Goal: Transaction & Acquisition: Purchase product/service

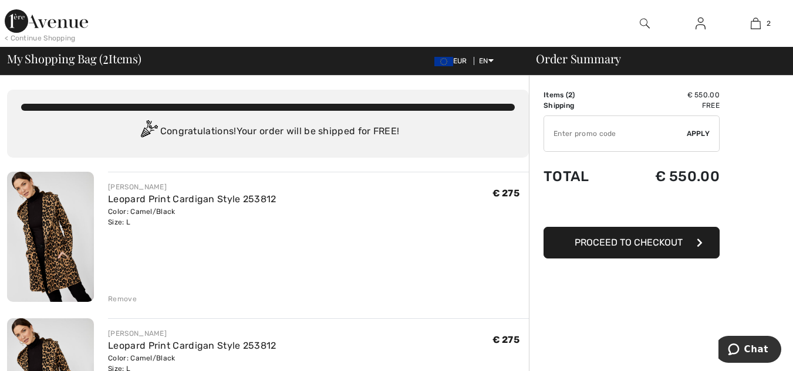
click at [118, 298] on div "Remove" at bounding box center [122, 299] width 29 height 11
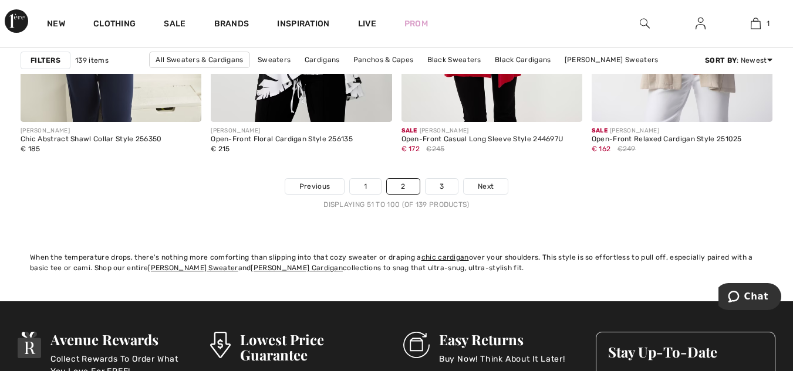
scroll to position [5193, 0]
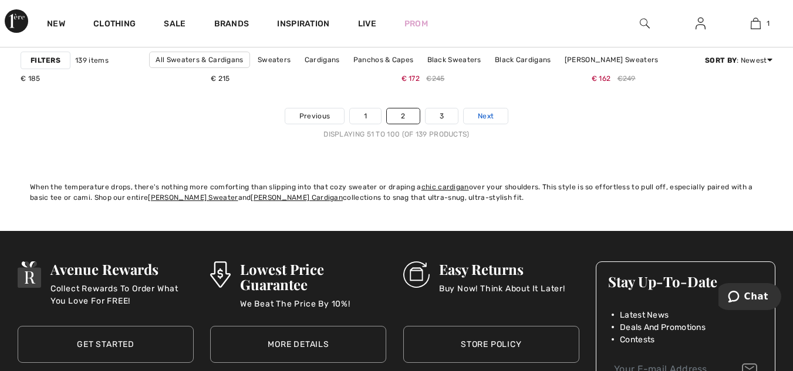
click at [485, 114] on span "Next" at bounding box center [486, 116] width 16 height 11
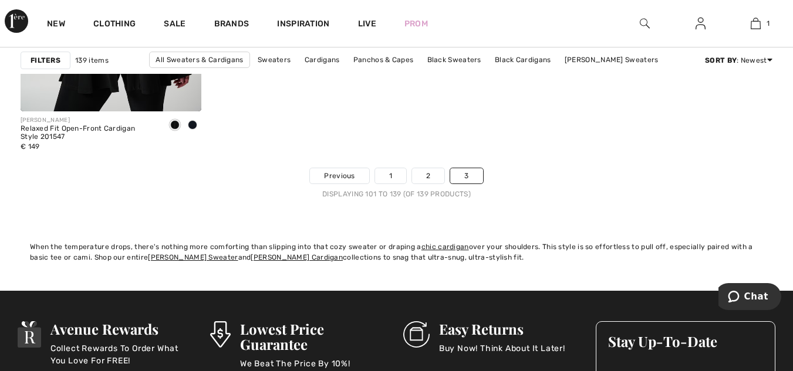
scroll to position [4482, 0]
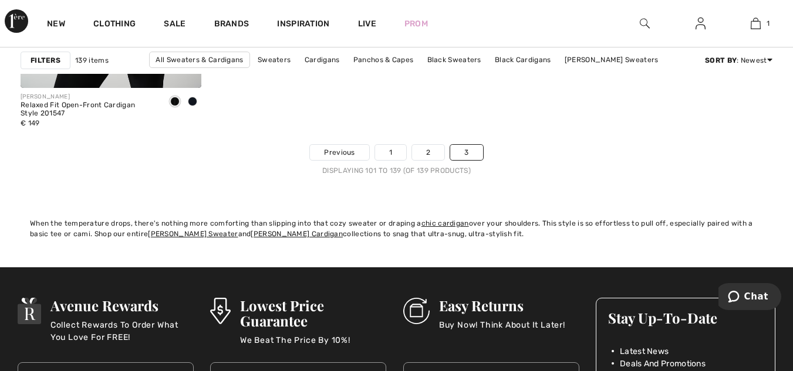
drag, startPoint x: 235, startPoint y: 115, endPoint x: 448, endPoint y: 99, distance: 214.2
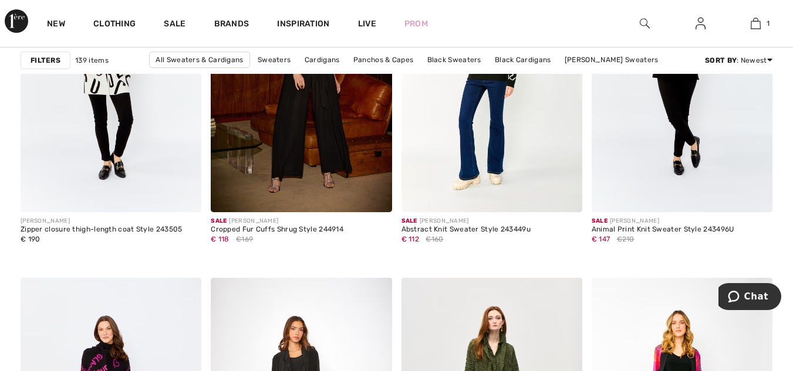
scroll to position [1698, 0]
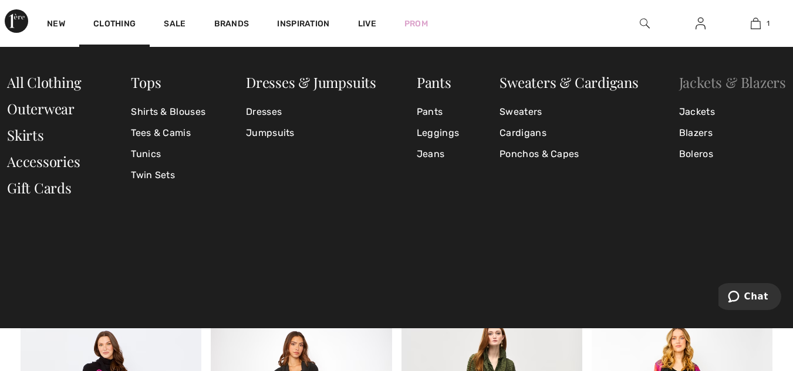
click at [697, 81] on link "Jackets & Blazers" at bounding box center [732, 82] width 107 height 19
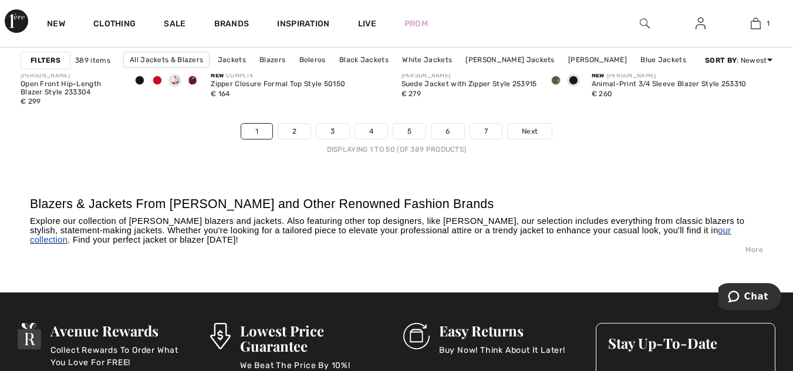
scroll to position [5130, 0]
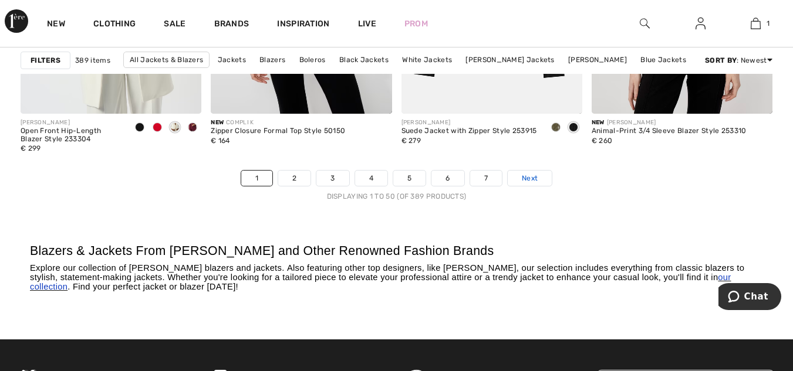
click at [532, 176] on span "Next" at bounding box center [530, 178] width 16 height 11
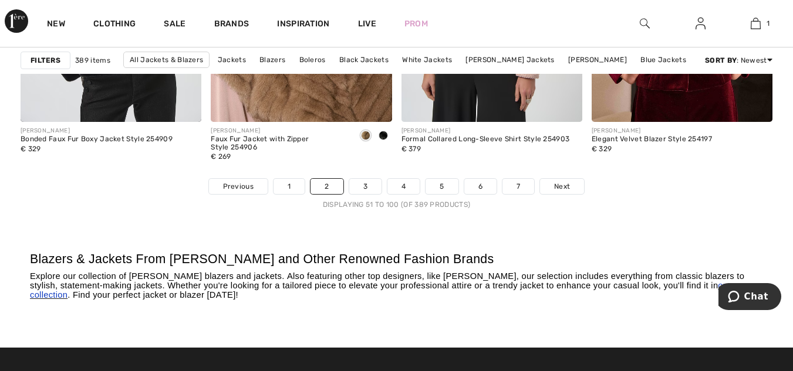
scroll to position [5106, 0]
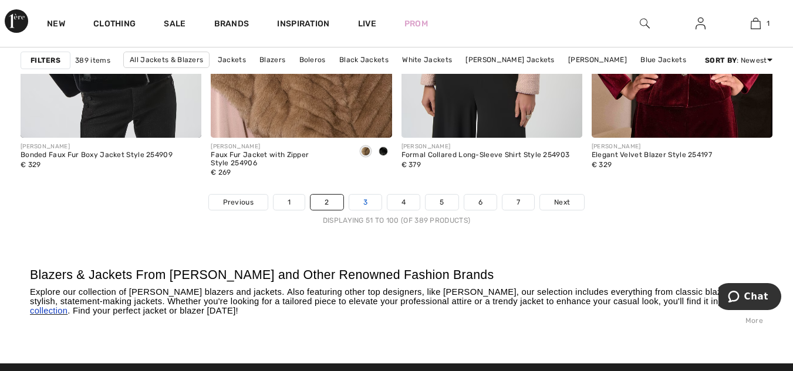
click at [364, 198] on link "3" at bounding box center [365, 202] width 32 height 15
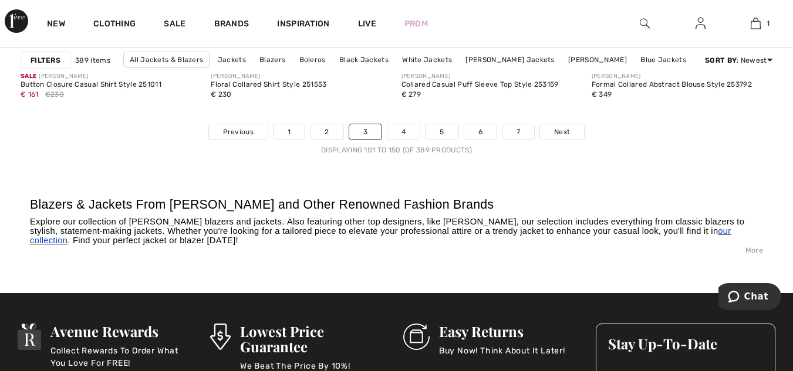
scroll to position [5216, 0]
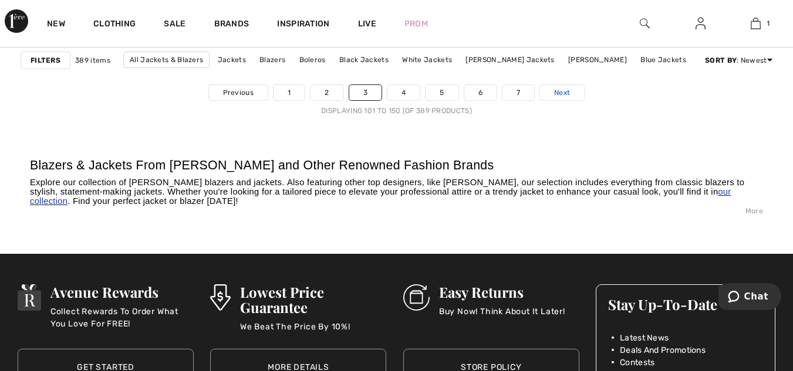
click at [562, 90] on span "Next" at bounding box center [562, 92] width 16 height 11
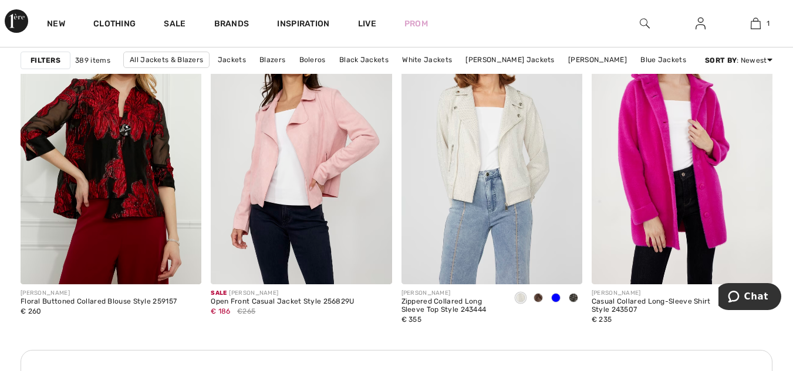
scroll to position [2338, 0]
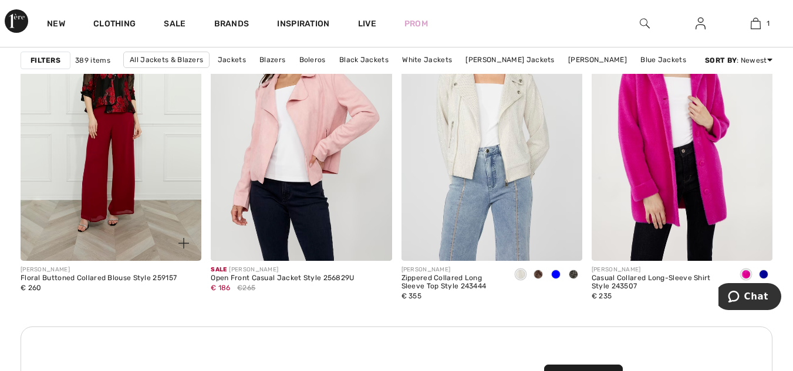
click at [115, 89] on img at bounding box center [111, 125] width 181 height 271
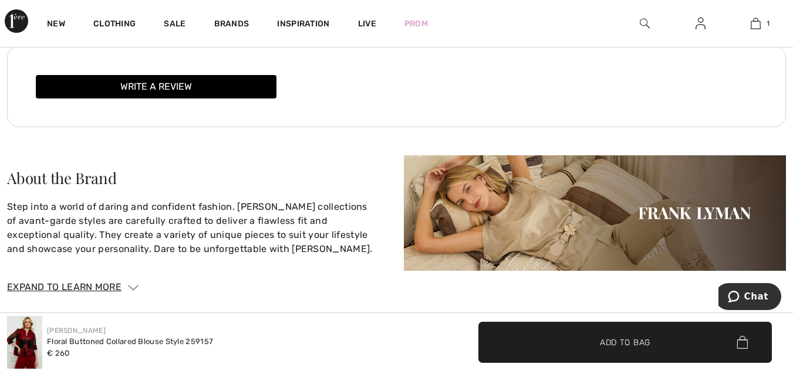
scroll to position [1509, 0]
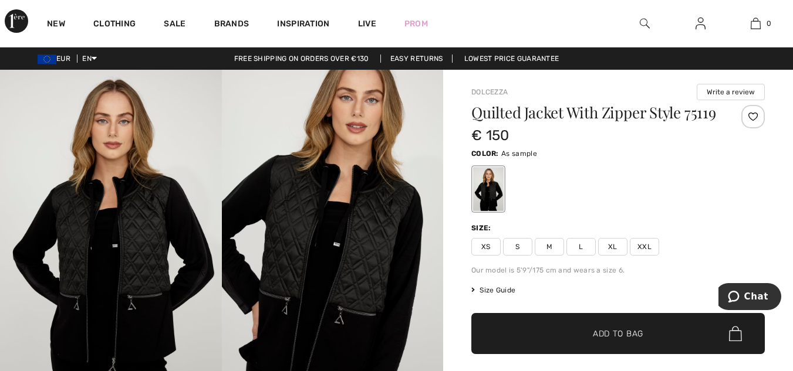
click at [610, 256] on span "XL" at bounding box center [612, 247] width 29 height 18
click at [604, 340] on span "Add to Bag" at bounding box center [618, 334] width 50 height 12
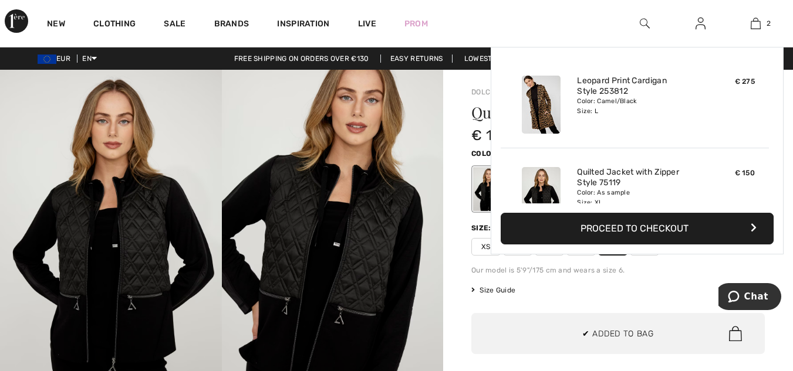
scroll to position [36, 0]
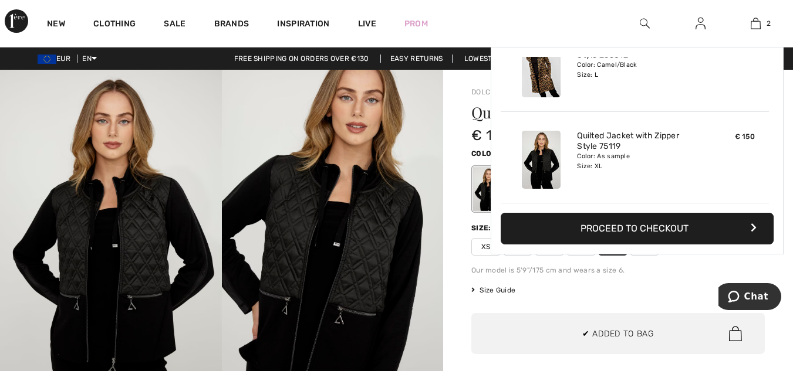
click at [502, 296] on span "Size Guide" at bounding box center [493, 290] width 44 height 11
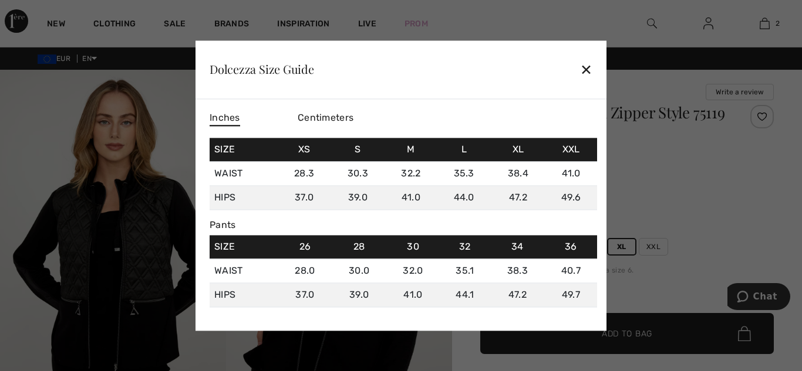
click at [584, 66] on div "✕" at bounding box center [586, 70] width 12 height 25
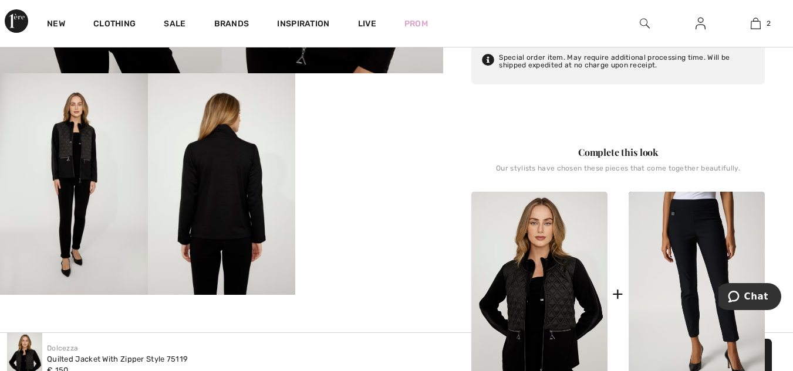
scroll to position [383, 0]
